Goal: Task Accomplishment & Management: Manage account settings

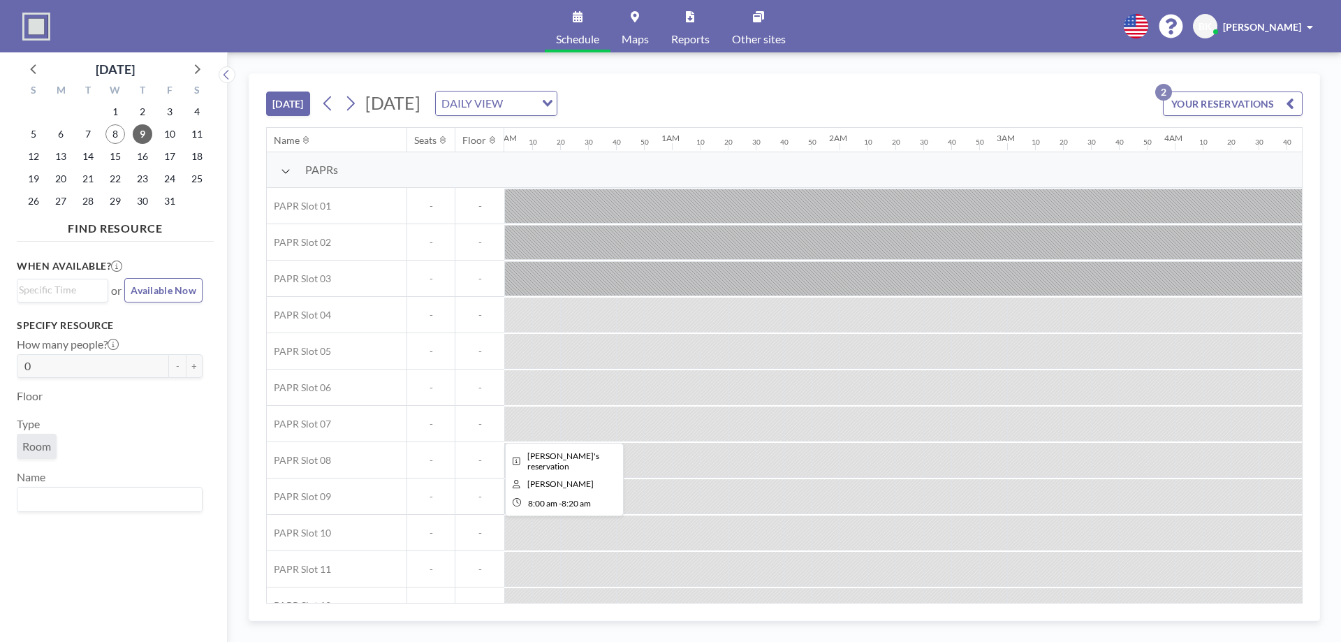
scroll to position [0, 1313]
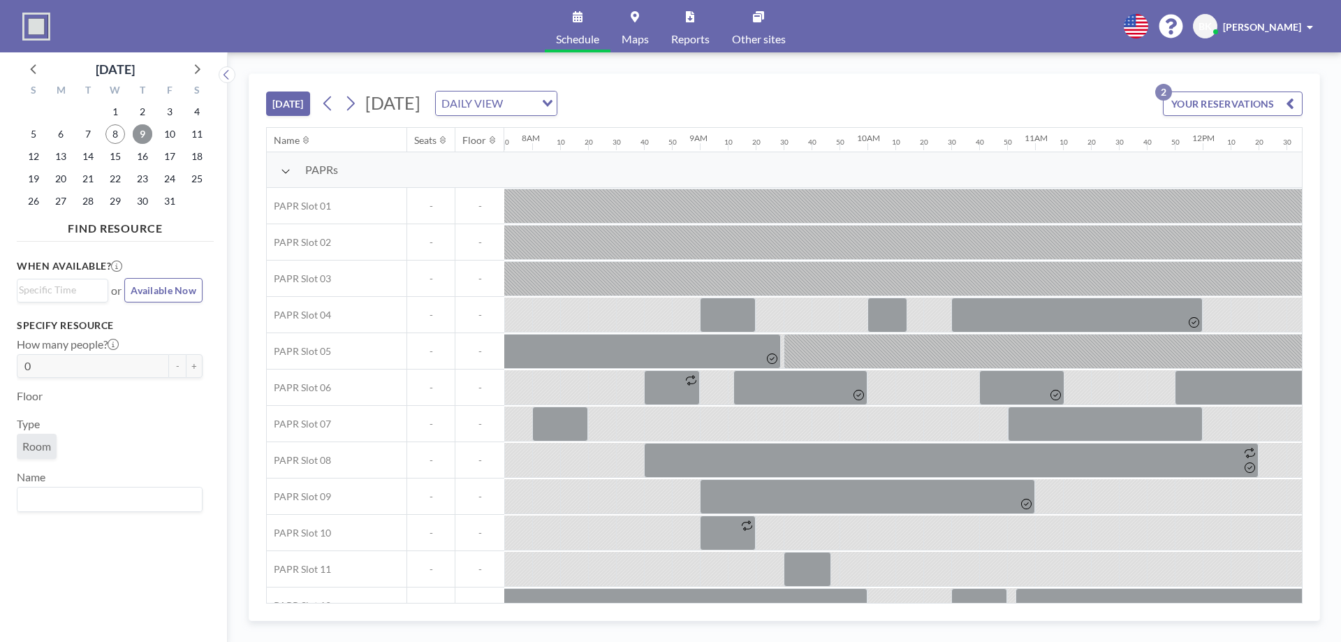
click at [141, 134] on span "9" at bounding box center [143, 134] width 20 height 20
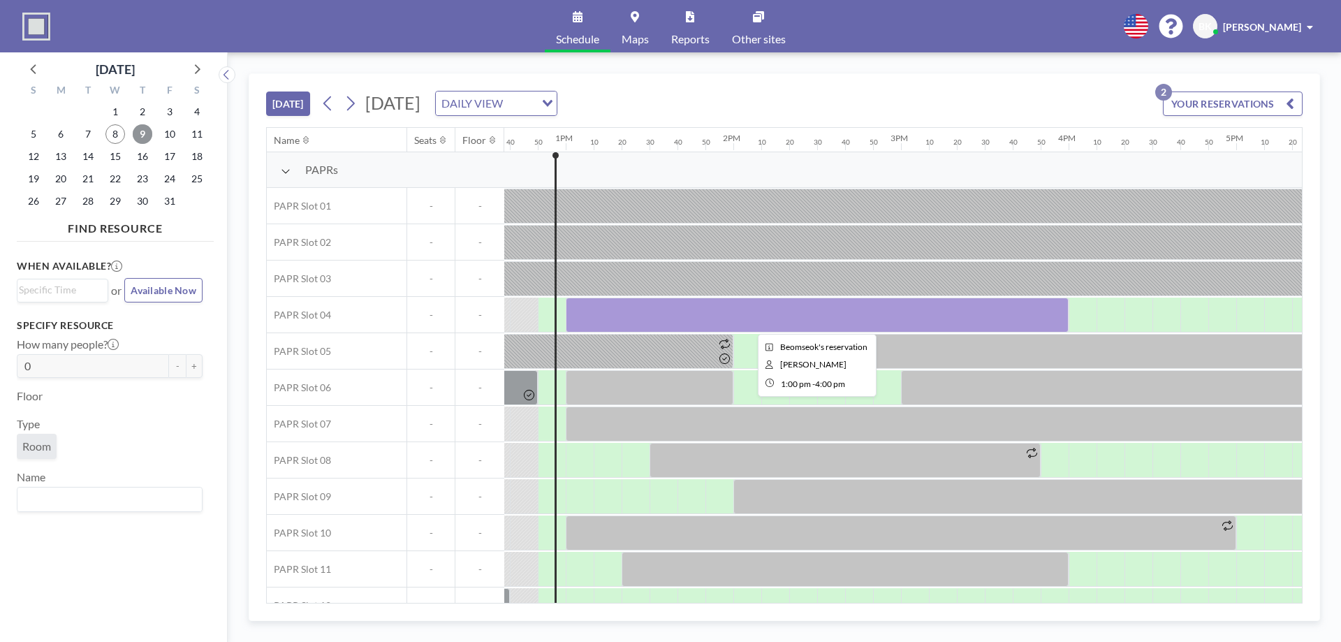
scroll to position [0, 2123]
click at [656, 315] on div at bounding box center [811, 314] width 503 height 35
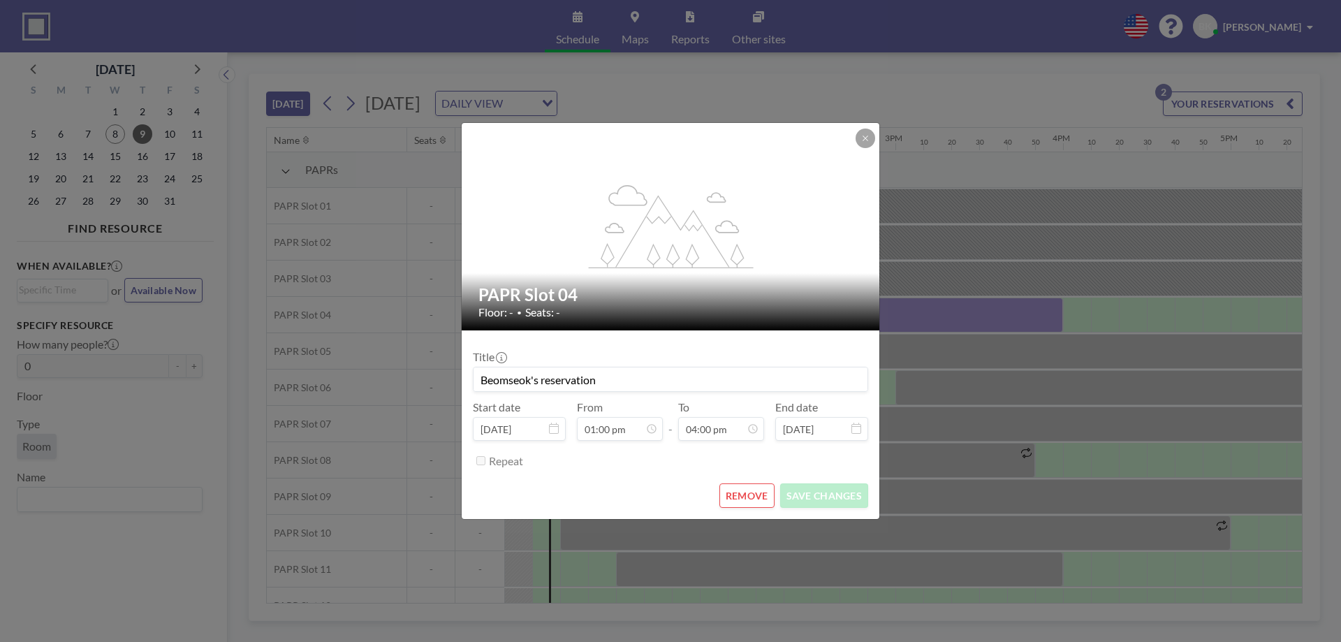
click at [758, 499] on button "REMOVE" at bounding box center [746, 495] width 55 height 24
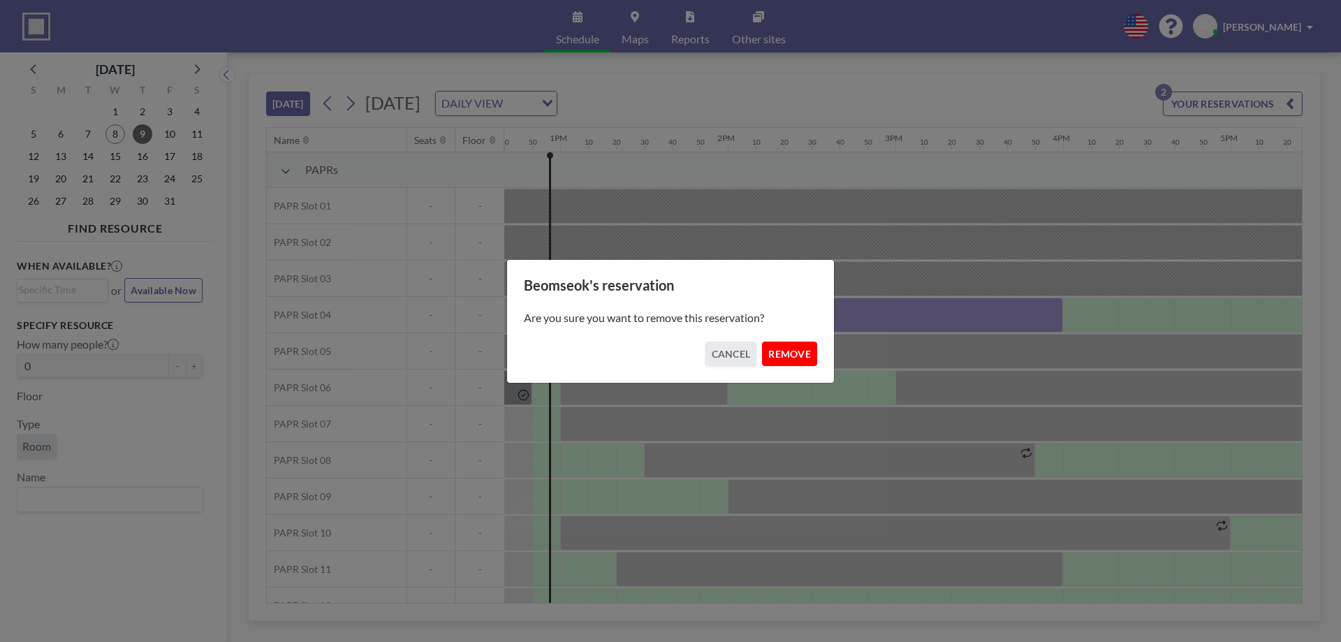
click at [796, 353] on button "REMOVE" at bounding box center [789, 353] width 55 height 24
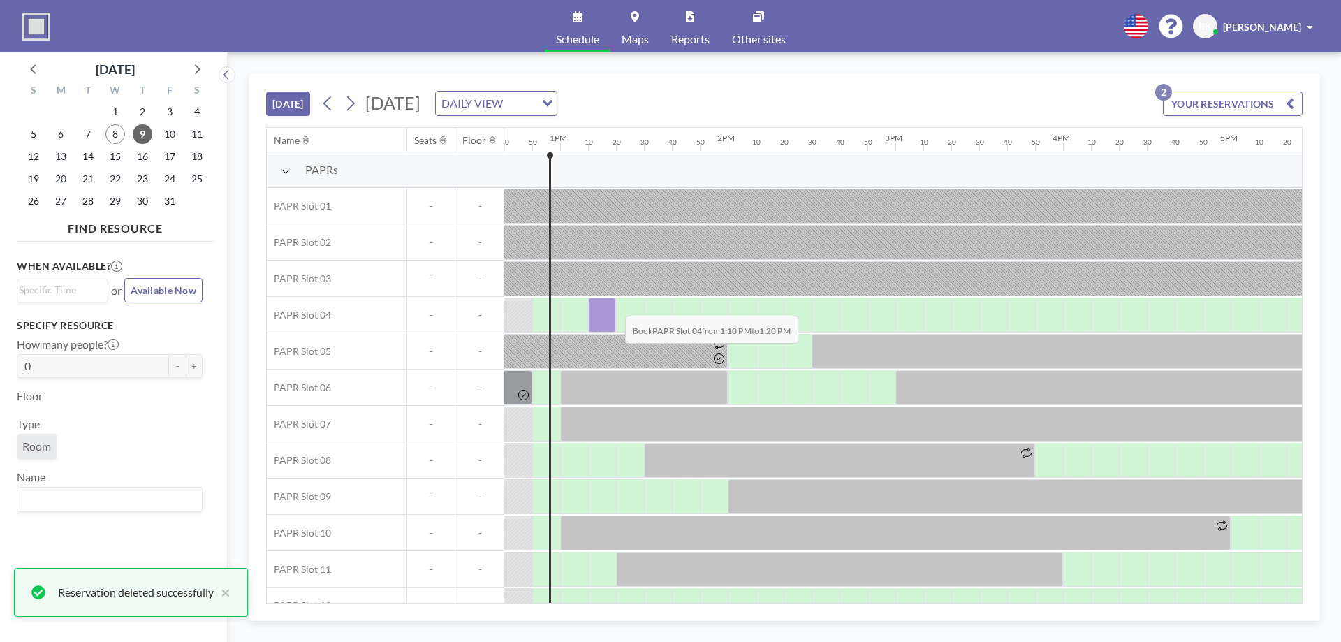
click at [614, 305] on div at bounding box center [602, 314] width 28 height 35
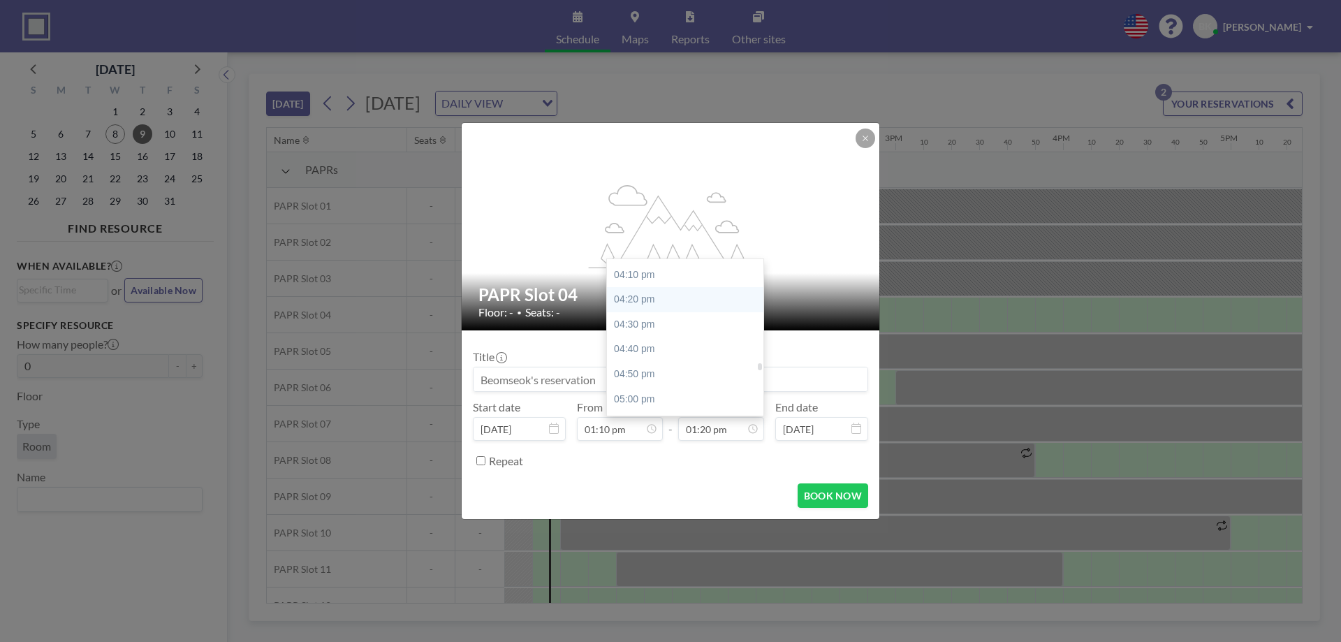
scroll to position [2477, 0]
click at [686, 339] on div "05:00 pm" at bounding box center [688, 329] width 163 height 25
type input "05:00 pm"
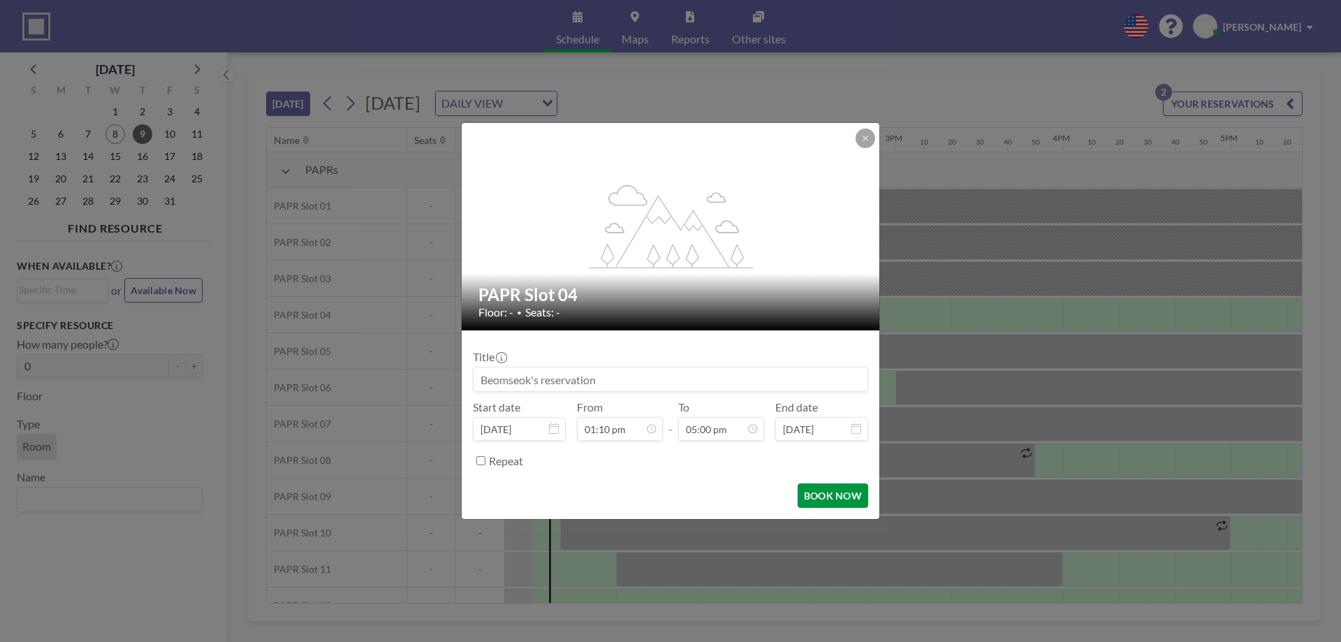
scroll to position [2535, 0]
click at [838, 491] on button "BOOK NOW" at bounding box center [832, 495] width 71 height 24
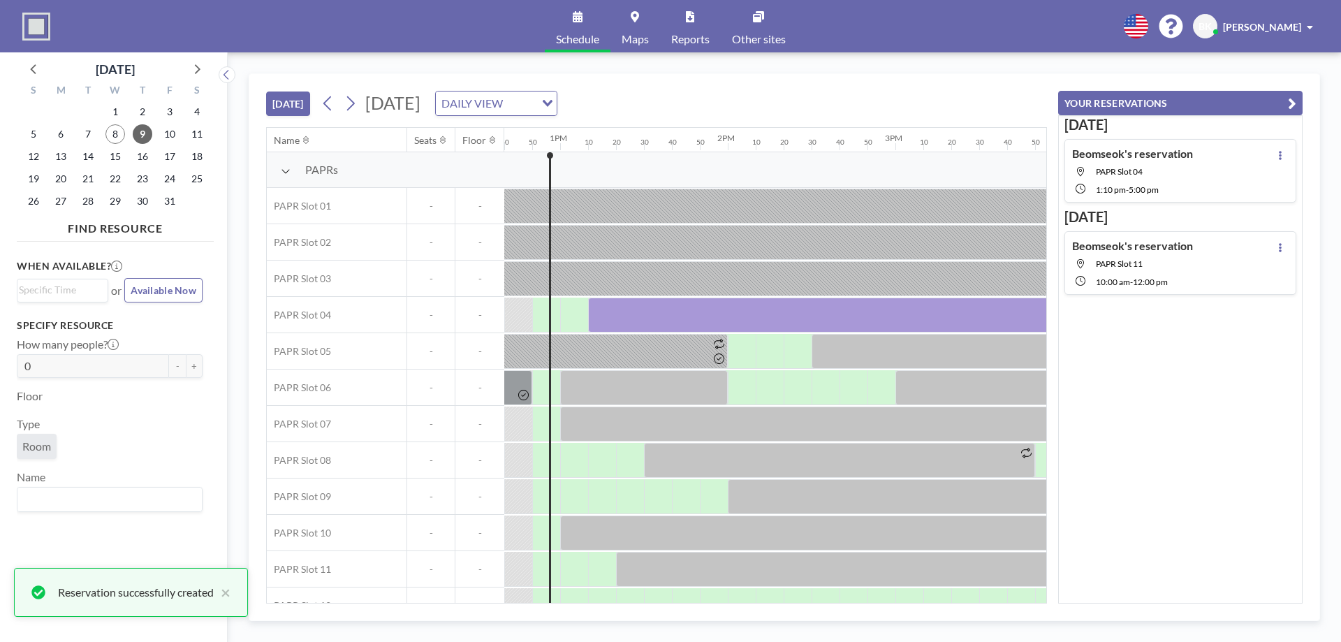
click at [1271, 108] on button "YOUR RESERVATIONS" at bounding box center [1180, 103] width 244 height 24
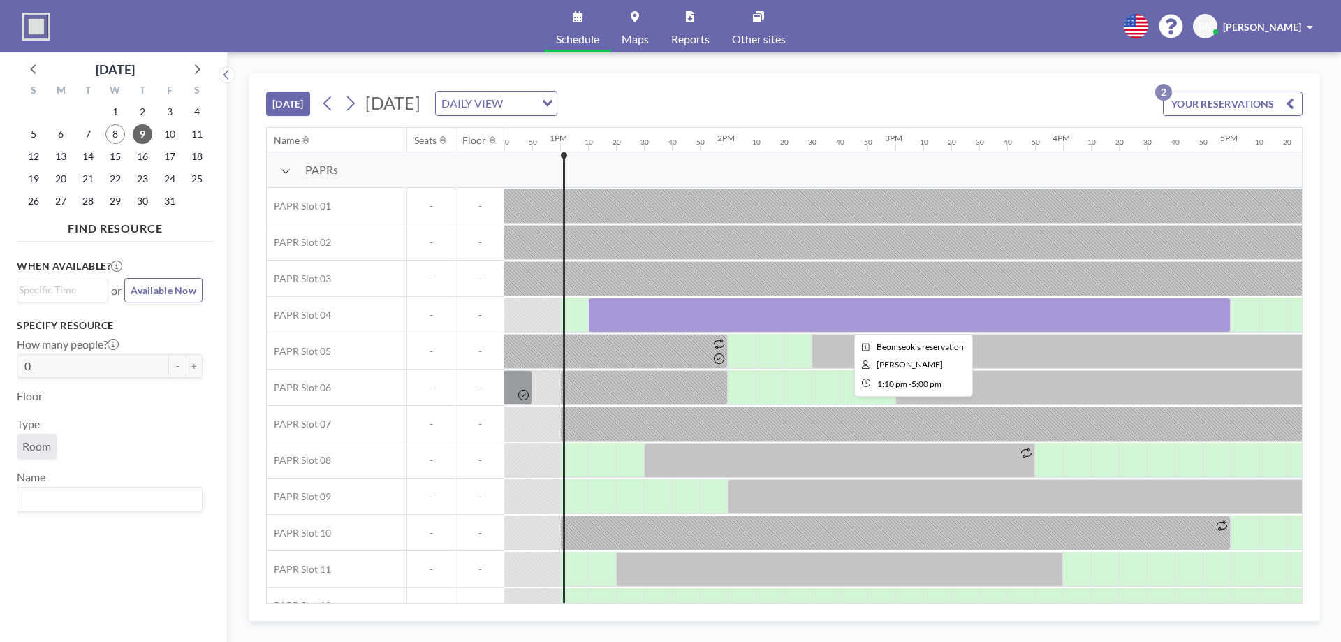
click at [688, 307] on div at bounding box center [909, 314] width 642 height 35
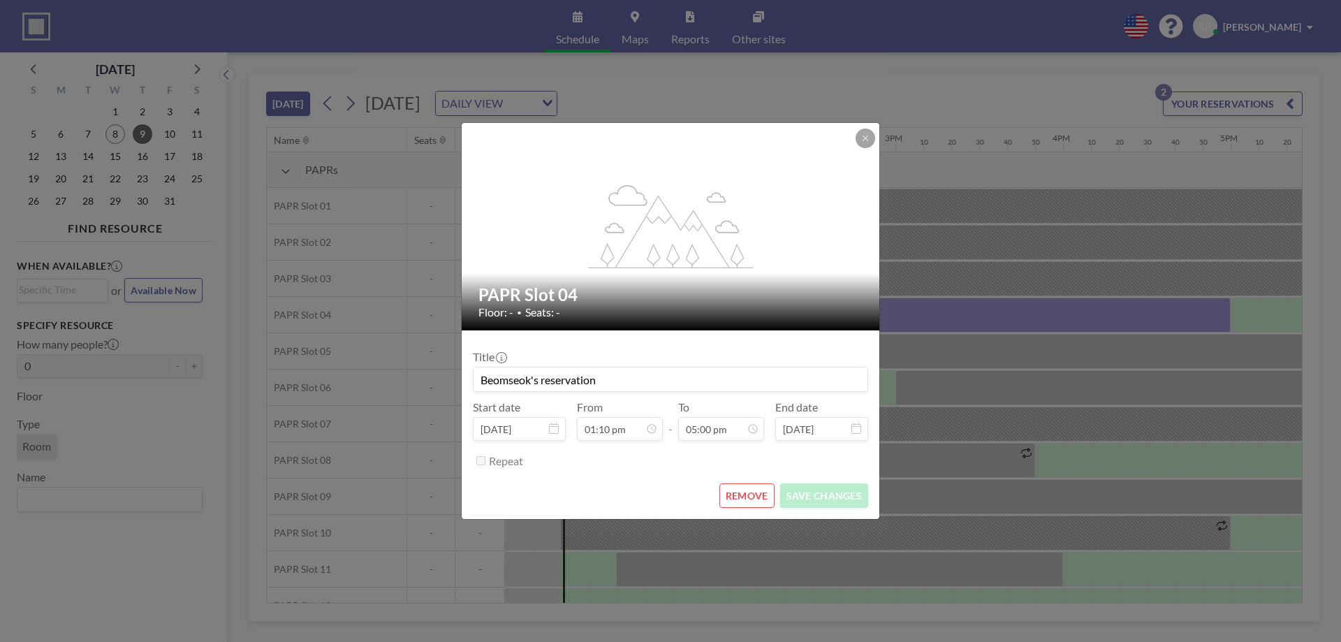
click at [765, 499] on button "REMOVE" at bounding box center [746, 495] width 55 height 24
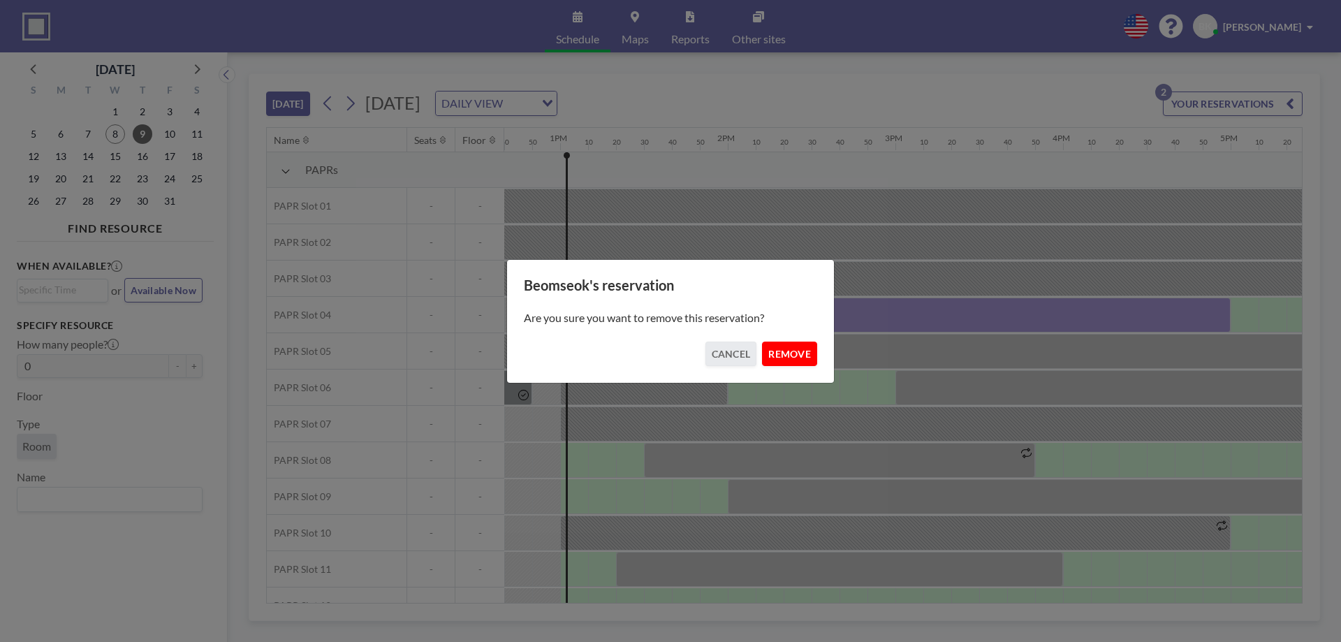
click at [804, 353] on button "REMOVE" at bounding box center [789, 353] width 55 height 24
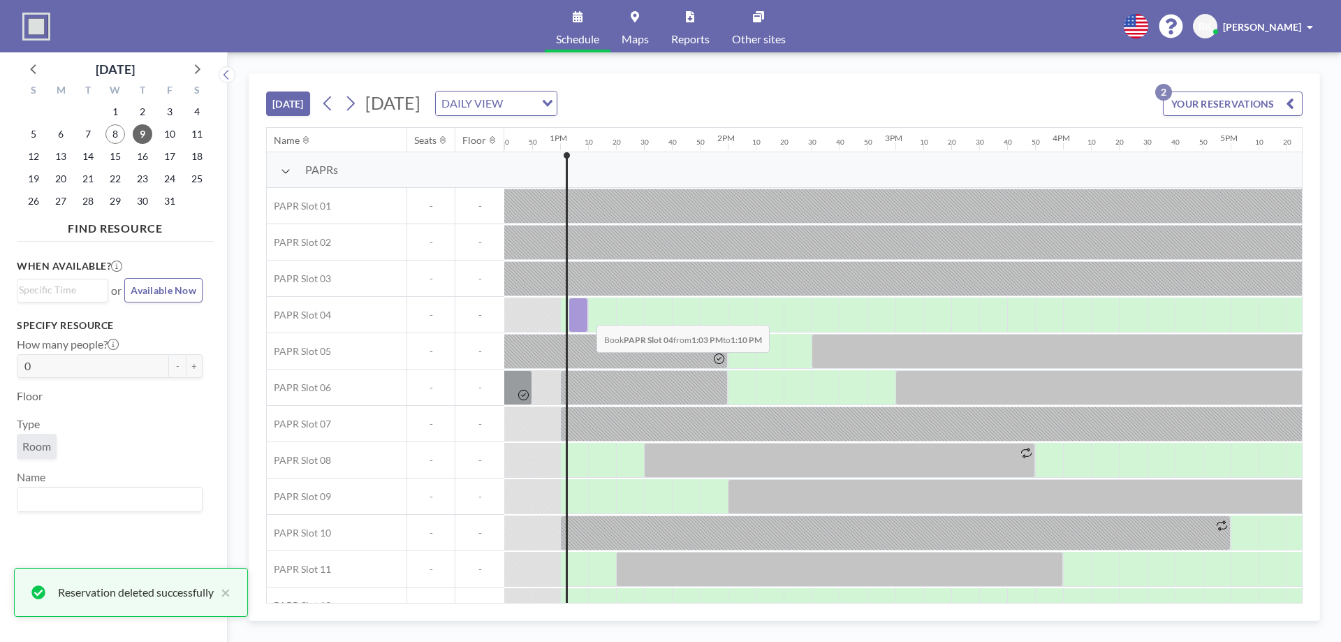
click at [585, 314] on div at bounding box center [578, 314] width 20 height 35
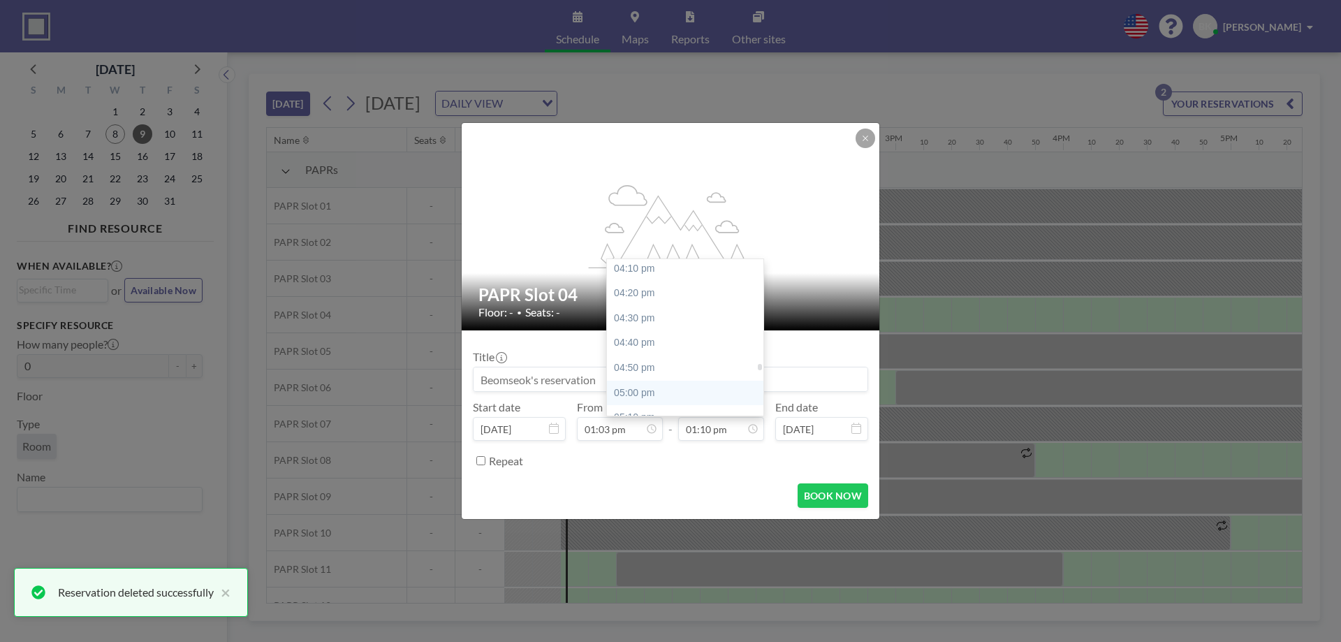
scroll to position [2452, 0]
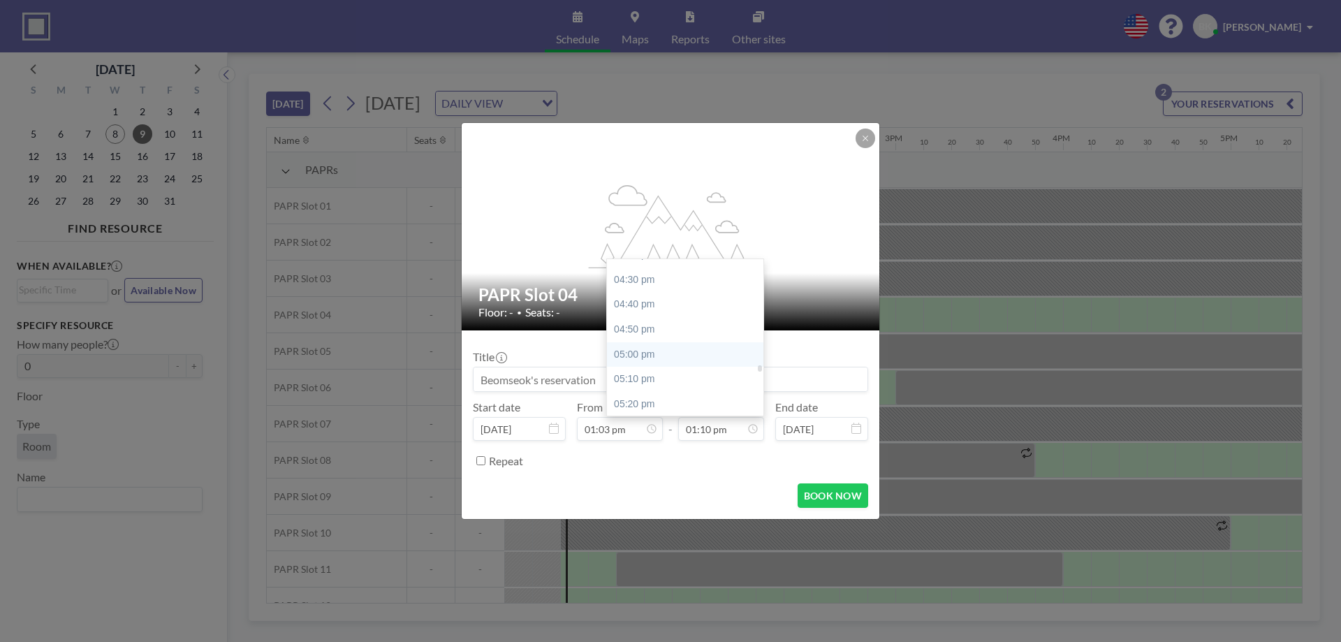
click at [656, 358] on div "05:00 pm" at bounding box center [688, 354] width 163 height 25
type input "05:00 pm"
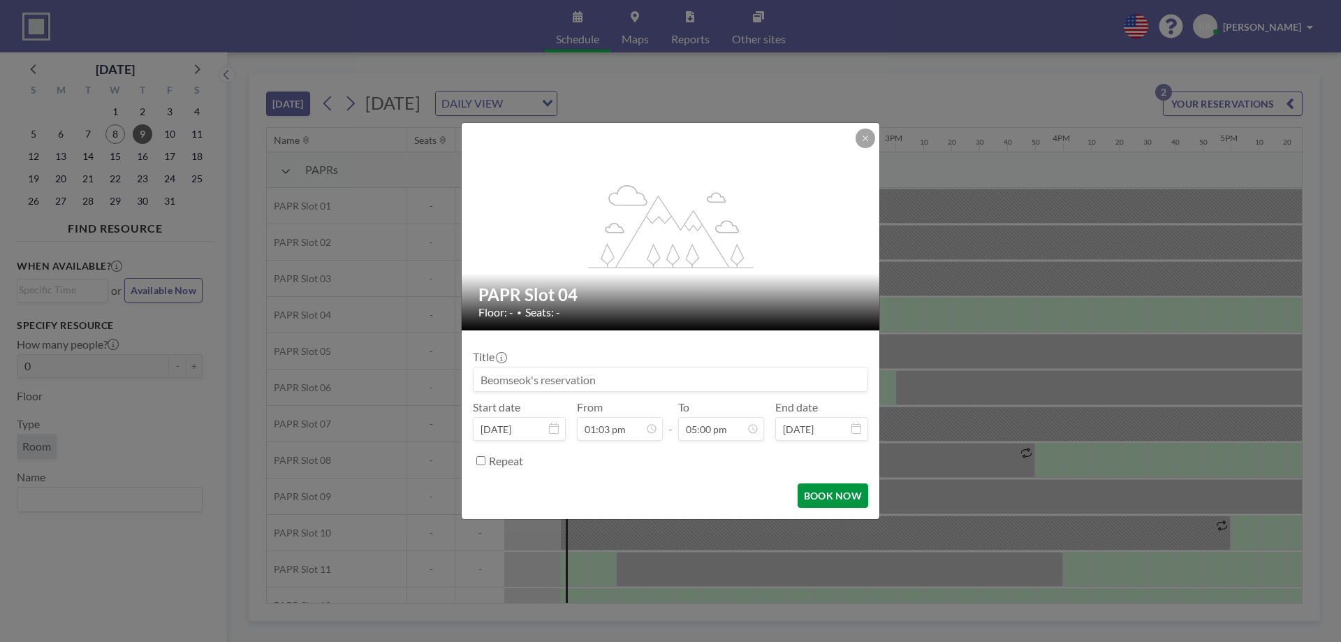
scroll to position [0, 0]
click at [836, 494] on button "BOOK NOW" at bounding box center [832, 495] width 71 height 24
